Goal: Task Accomplishment & Management: Use online tool/utility

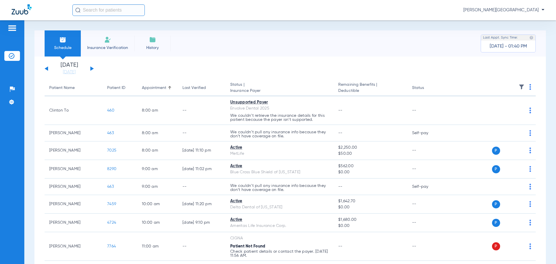
click at [96, 13] on input "text" at bounding box center [108, 10] width 72 height 12
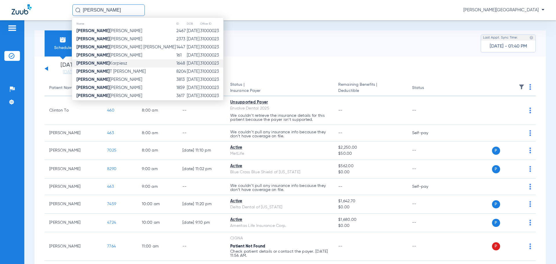
type input "[PERSON_NAME]"
click at [107, 62] on span "[PERSON_NAME]" at bounding box center [101, 63] width 51 height 4
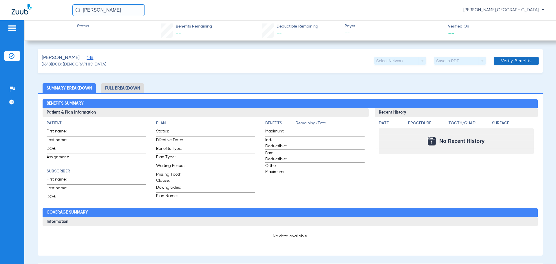
click at [525, 62] on span "Verify Benefits" at bounding box center [516, 60] width 31 height 5
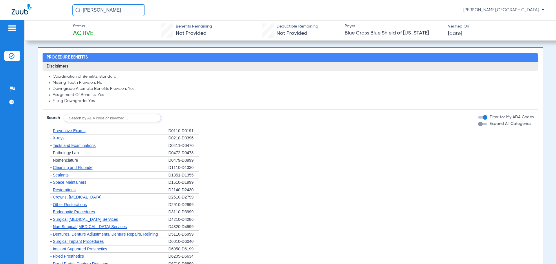
scroll to position [298, 0]
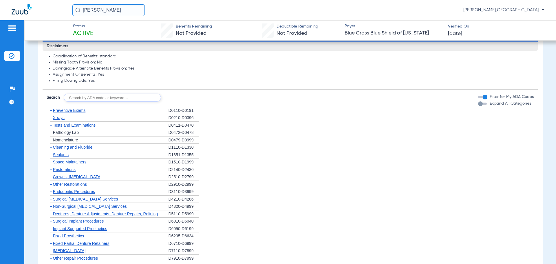
click at [128, 98] on input "text" at bounding box center [112, 97] width 97 height 8
type input "D2991"
click at [176, 97] on button "Search" at bounding box center [182, 97] width 23 height 8
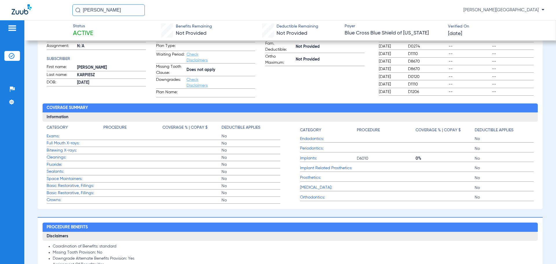
scroll to position [0, 0]
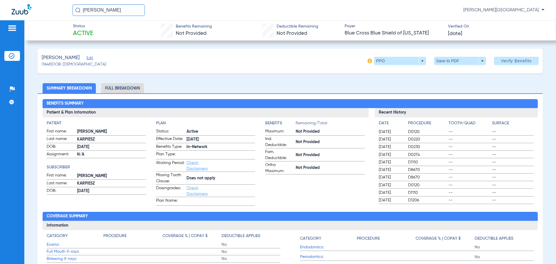
click at [12, 53] on img at bounding box center [12, 56] width 6 height 6
